Goal: Find specific page/section: Find specific page/section

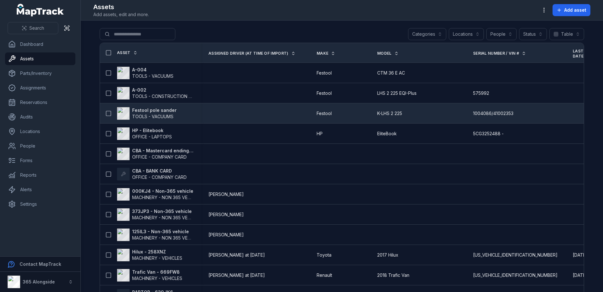
click at [154, 114] on span "TOOLS - VACUUMS" at bounding box center [152, 116] width 41 height 5
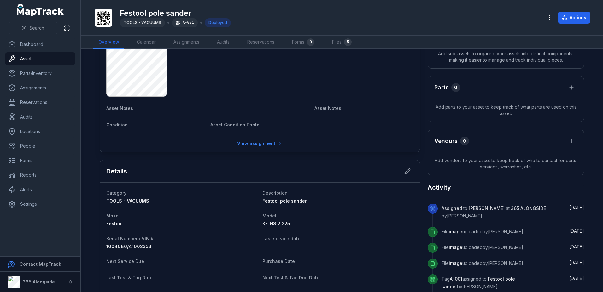
scroll to position [32, 0]
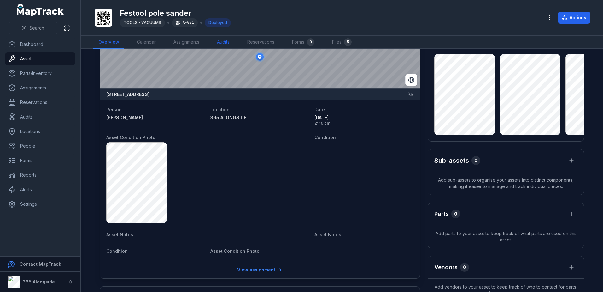
click at [224, 42] on link "Audits" at bounding box center [223, 42] width 23 height 13
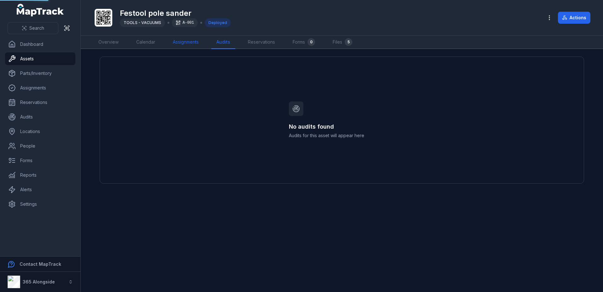
click at [183, 43] on link "Assignments" at bounding box center [186, 42] width 36 height 13
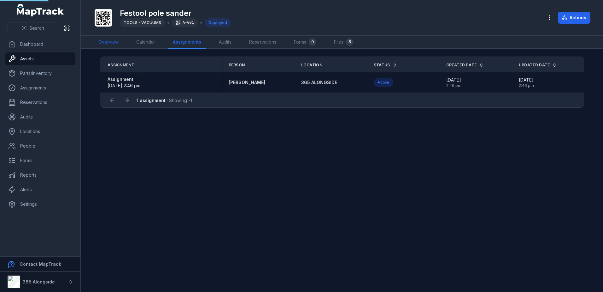
click at [105, 44] on link "Overview" at bounding box center [108, 42] width 30 height 13
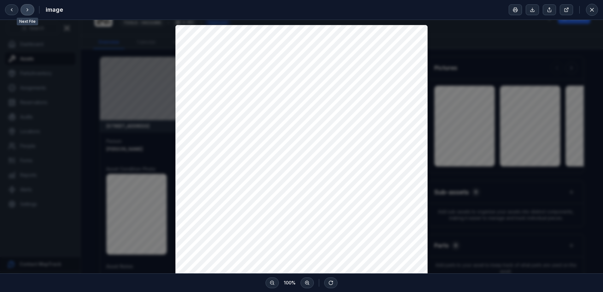
click at [31, 9] on button at bounding box center [27, 9] width 13 height 11
click at [24, 10] on button at bounding box center [27, 9] width 13 height 11
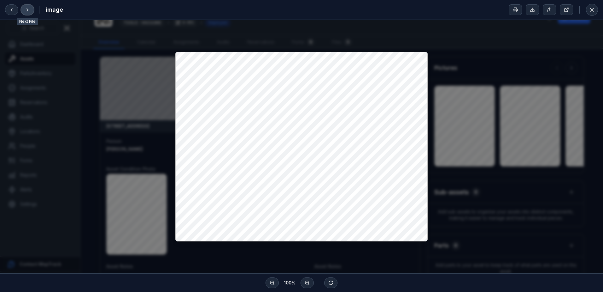
click at [24, 10] on button at bounding box center [27, 9] width 13 height 11
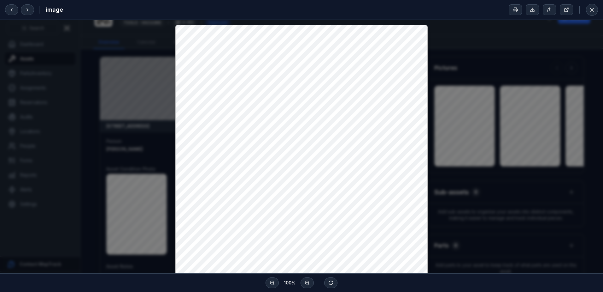
click at [475, 139] on div at bounding box center [301, 193] width 603 height 347
click at [555, 138] on div at bounding box center [301, 193] width 603 height 347
click at [24, 6] on button at bounding box center [27, 9] width 13 height 11
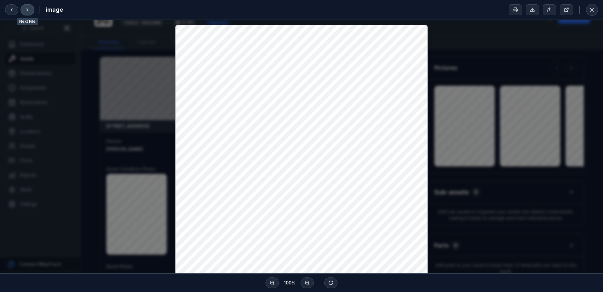
click at [24, 6] on button at bounding box center [27, 9] width 13 height 11
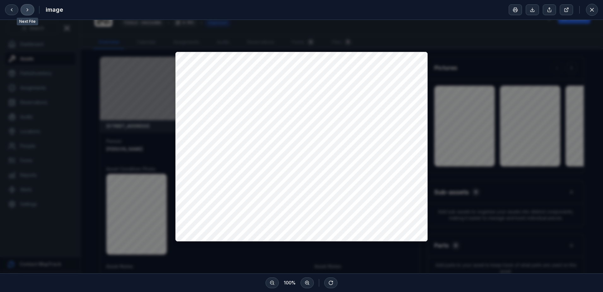
click at [24, 6] on button at bounding box center [27, 9] width 13 height 11
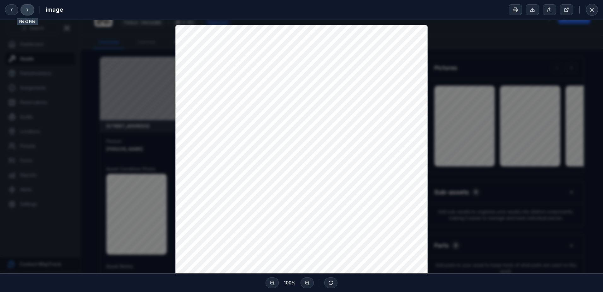
click at [24, 6] on button at bounding box center [27, 9] width 13 height 11
click at [597, 11] on button at bounding box center [592, 10] width 12 height 12
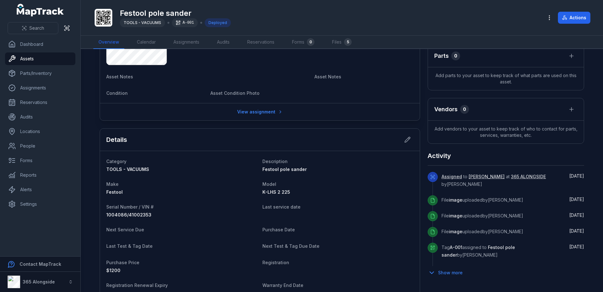
scroll to position [32, 0]
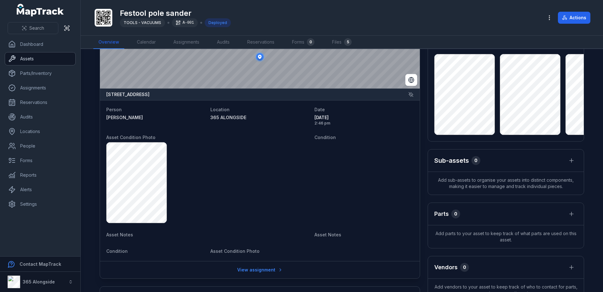
click at [37, 58] on link "Assets" at bounding box center [40, 58] width 70 height 13
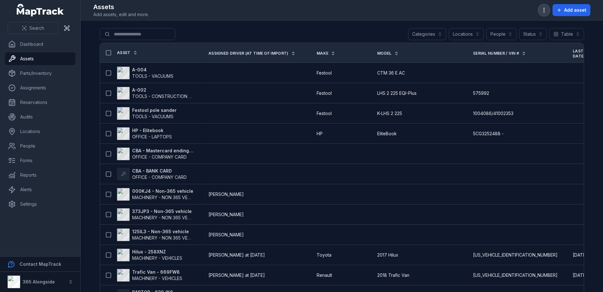
click at [547, 10] on icon "button" at bounding box center [544, 10] width 6 height 6
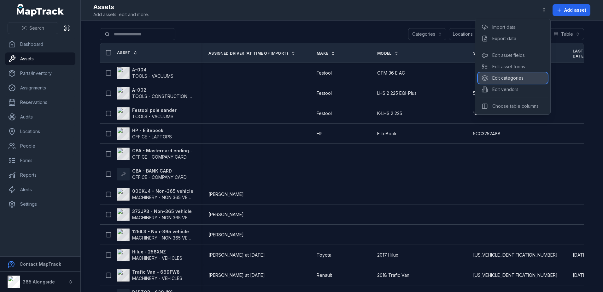
click at [511, 80] on div "Edit categories" at bounding box center [513, 77] width 70 height 11
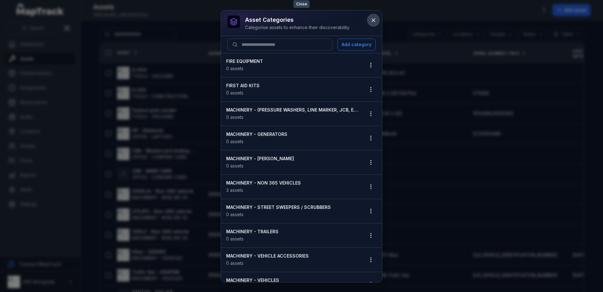
click at [378, 19] on button at bounding box center [374, 20] width 12 height 12
